Goal: Task Accomplishment & Management: Complete application form

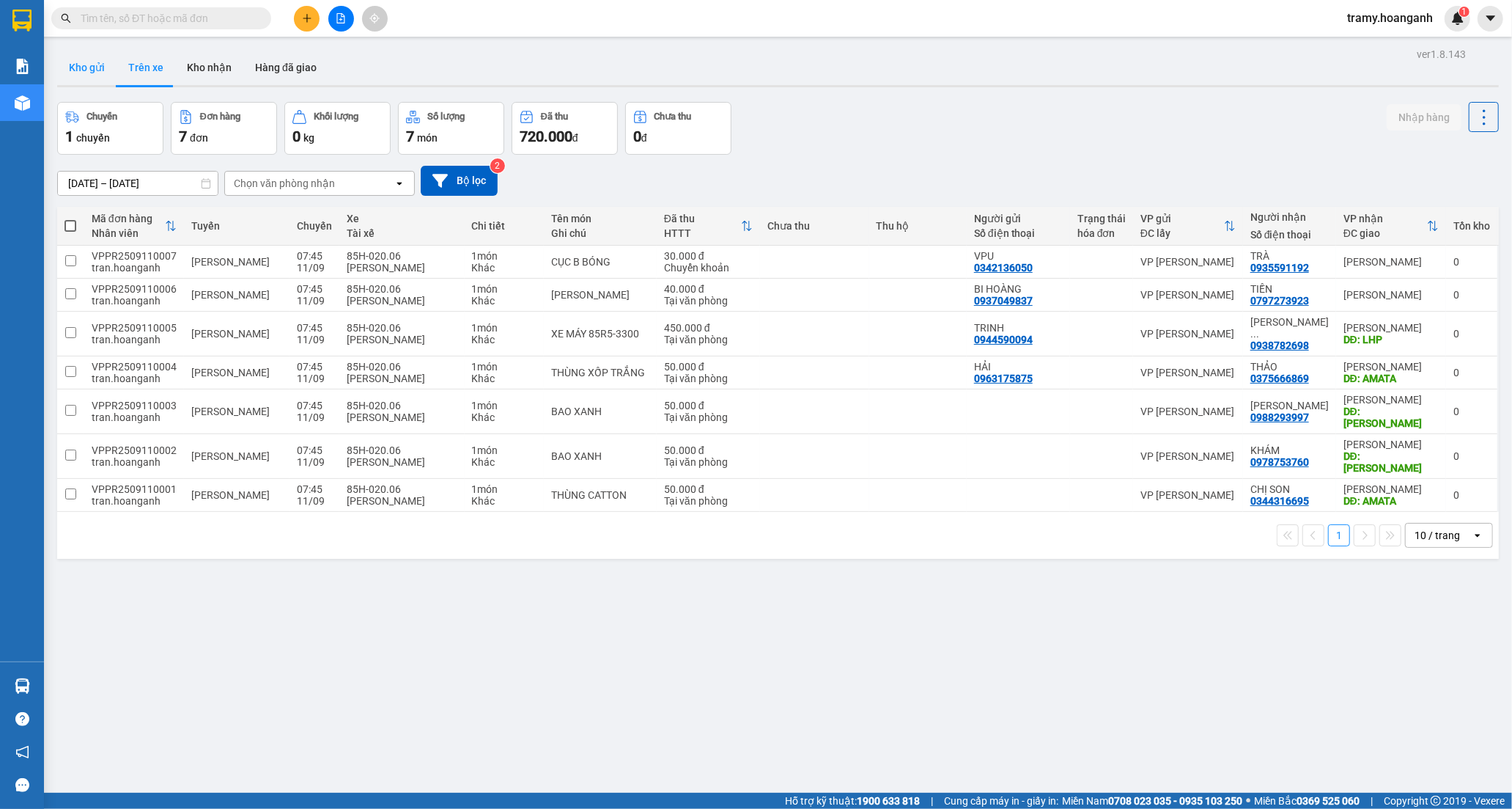
click at [75, 66] on button "Kho gửi" at bounding box center [87, 67] width 60 height 35
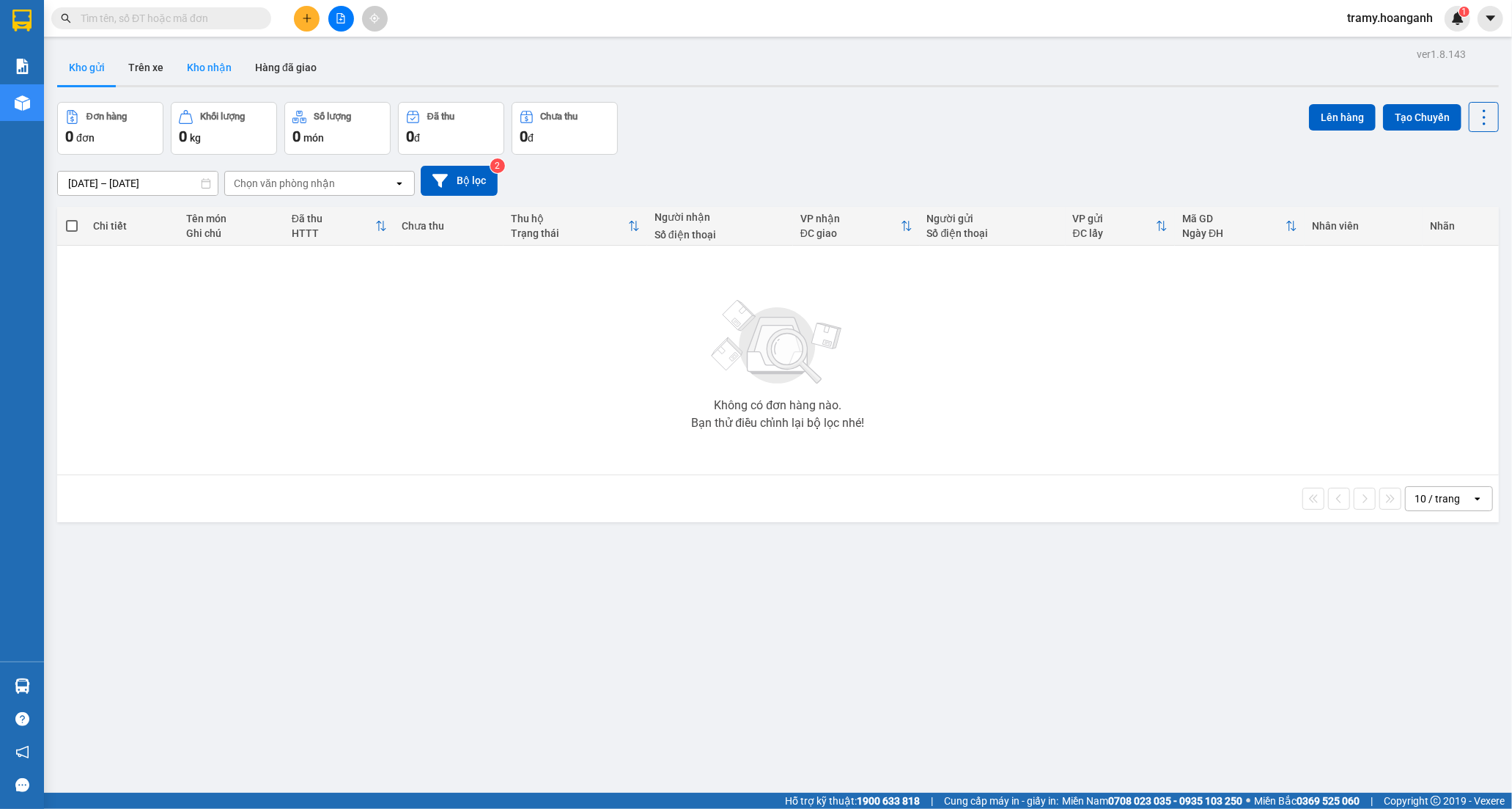
click at [198, 67] on button "Kho nhận" at bounding box center [209, 67] width 68 height 35
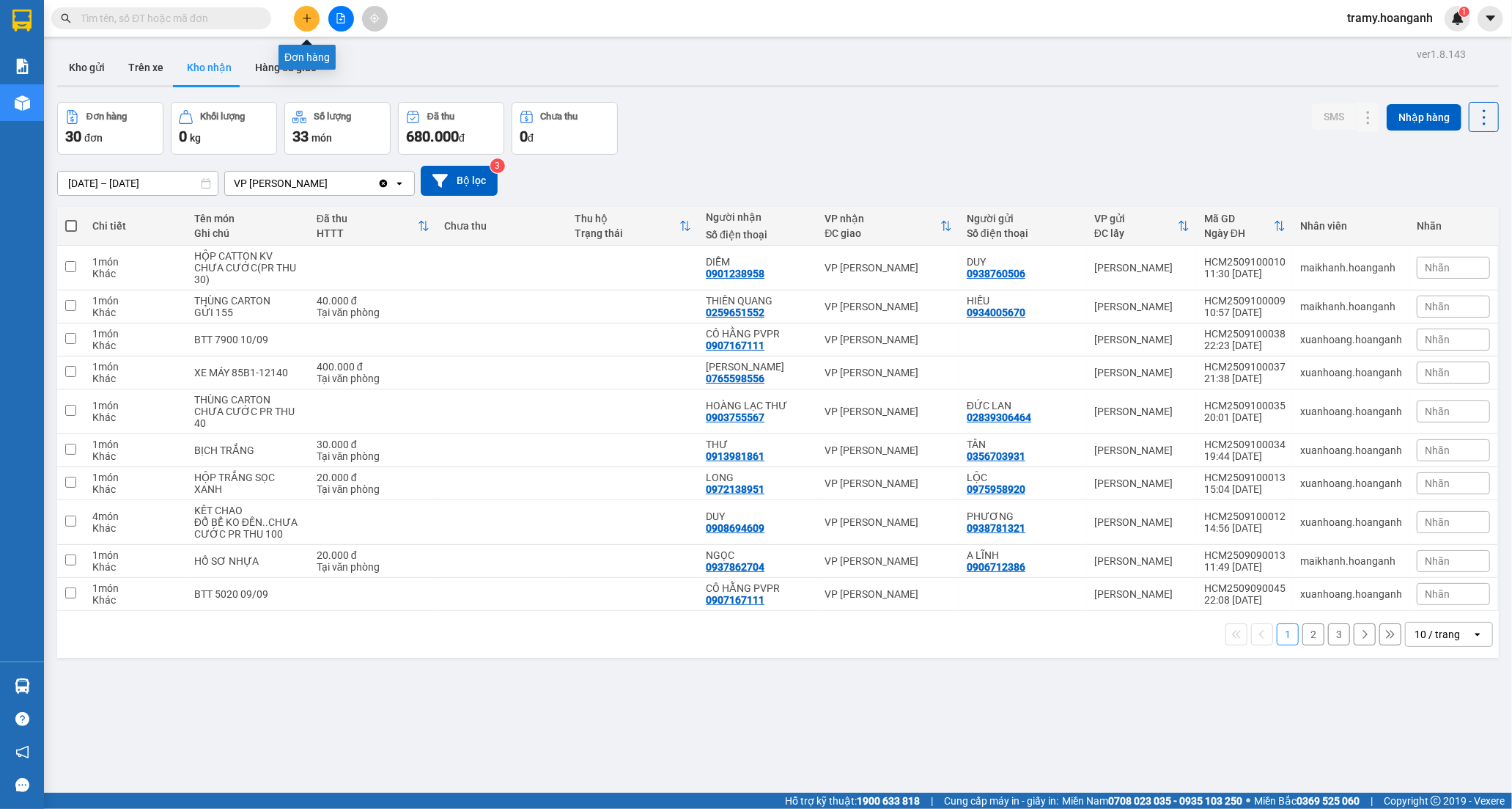
click at [311, 15] on icon "plus" at bounding box center [307, 19] width 10 height 10
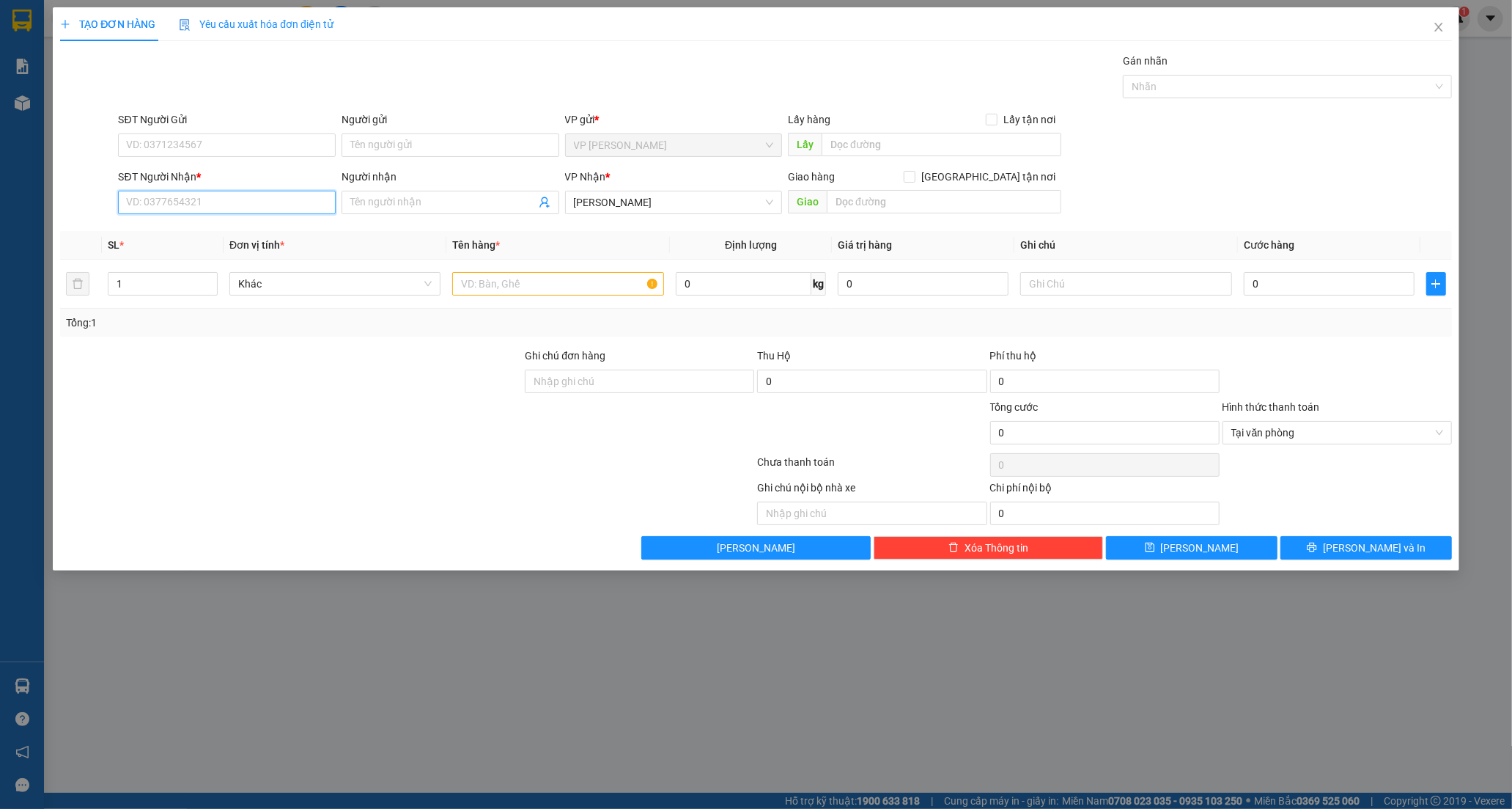
click at [223, 193] on input "SĐT Người Nhận *" at bounding box center [227, 202] width 218 height 23
click at [164, 230] on div "0786681409 - AN" at bounding box center [227, 232] width 200 height 16
type input "0786681409"
type input "AN"
type input "20.000"
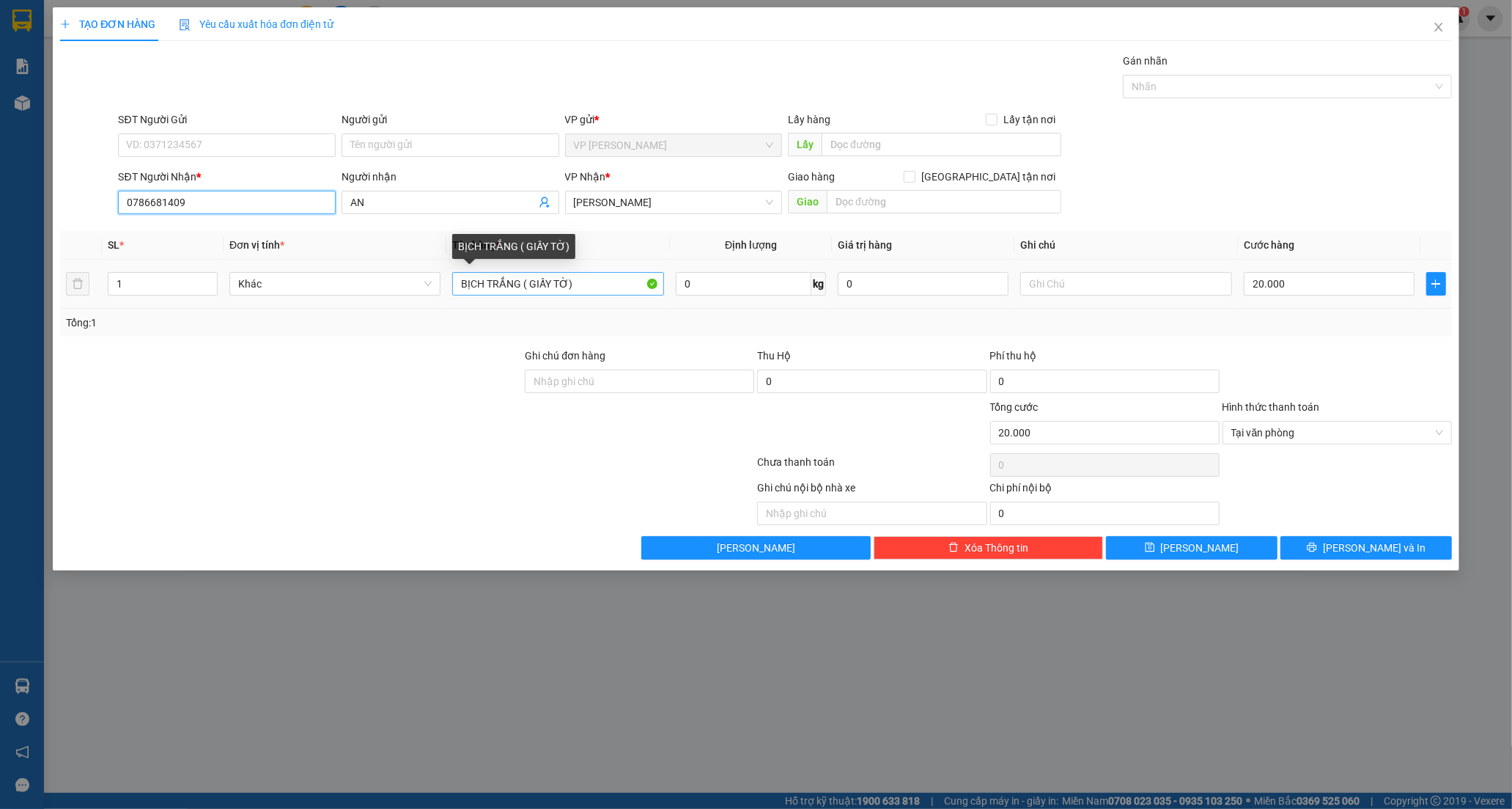
type input "0786681409"
drag, startPoint x: 577, startPoint y: 285, endPoint x: 391, endPoint y: 305, distance: 187.1
click at [391, 305] on tr "1 Khác BỊCH TRẮNG ( GIẤY TỜ) 0 kg 0 20.000" at bounding box center [756, 285] width 1392 height 49
type input "HỘP BÓNG"
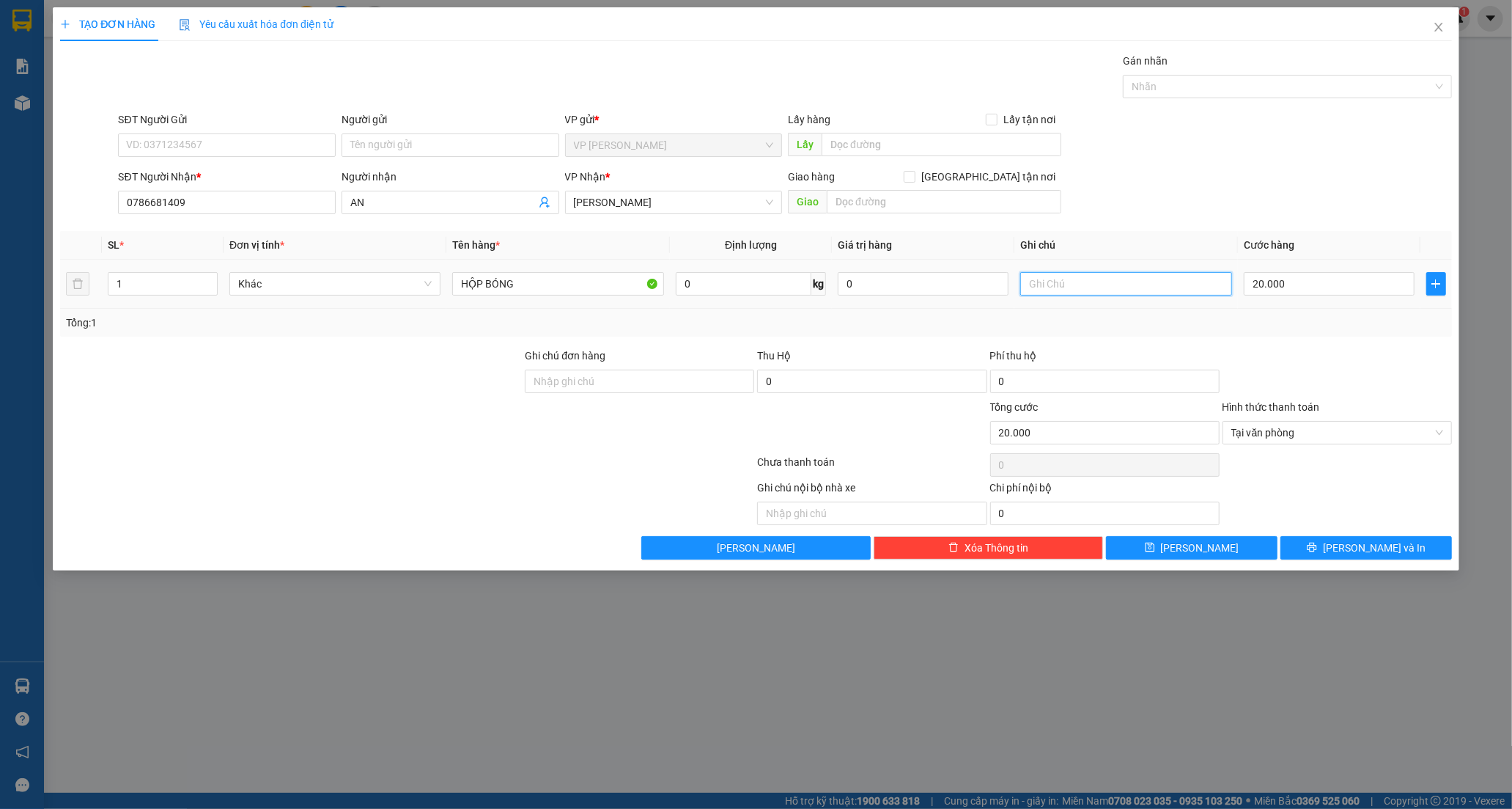
click at [1059, 287] on input "text" at bounding box center [1126, 283] width 211 height 23
type input "K KIỂM HÀNG"
click at [1360, 550] on span "[PERSON_NAME] và In" at bounding box center [1374, 548] width 102 height 16
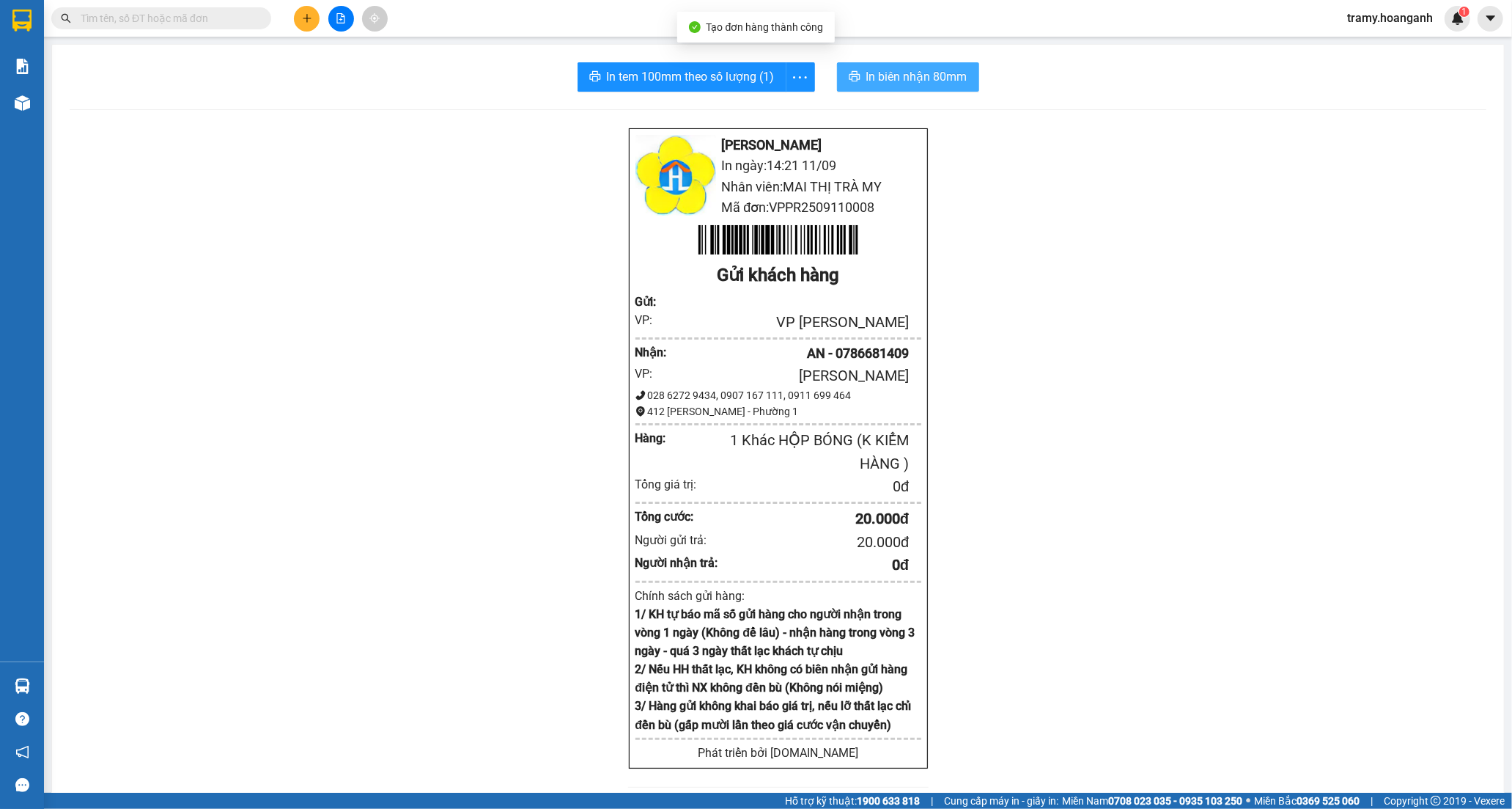
click at [885, 72] on span "In biên nhận 80mm" at bounding box center [916, 76] width 101 height 19
drag, startPoint x: 794, startPoint y: 64, endPoint x: 782, endPoint y: 98, distance: 36.1
click at [793, 68] on button "button" at bounding box center [800, 76] width 29 height 29
click at [781, 103] on div "In tem 100mm" at bounding box center [767, 109] width 66 height 16
